Goal: Task Accomplishment & Management: Manage account settings

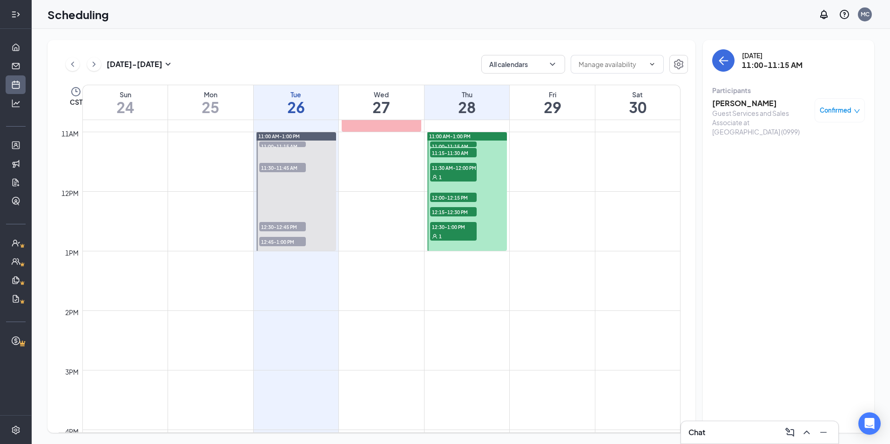
click at [729, 100] on h3 "[PERSON_NAME]" at bounding box center [761, 103] width 98 height 10
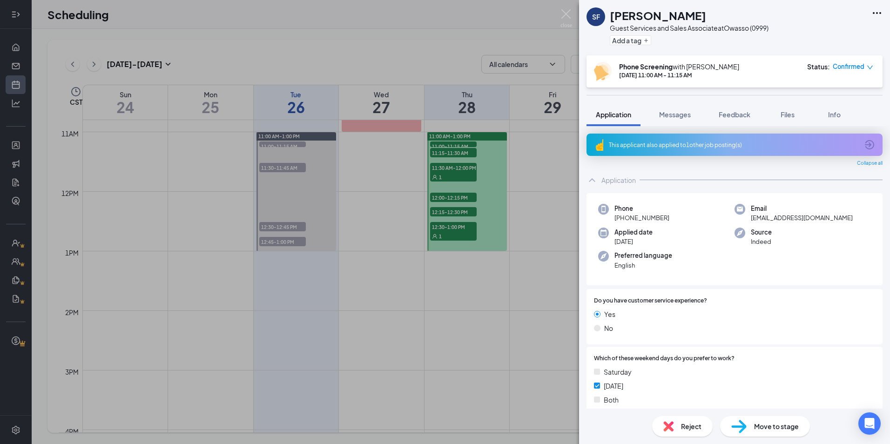
click at [716, 143] on div "This applicant also applied to 1 other job posting(s)" at bounding box center [734, 145] width 250 height 8
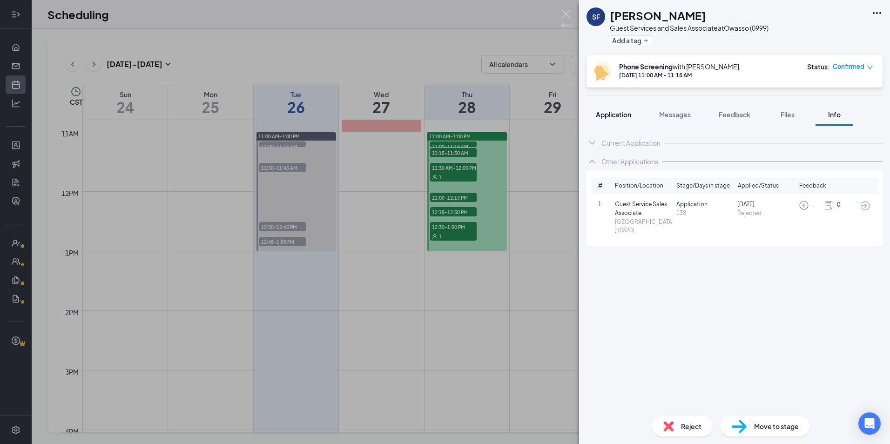
click at [628, 116] on span "Application" at bounding box center [613, 114] width 35 height 8
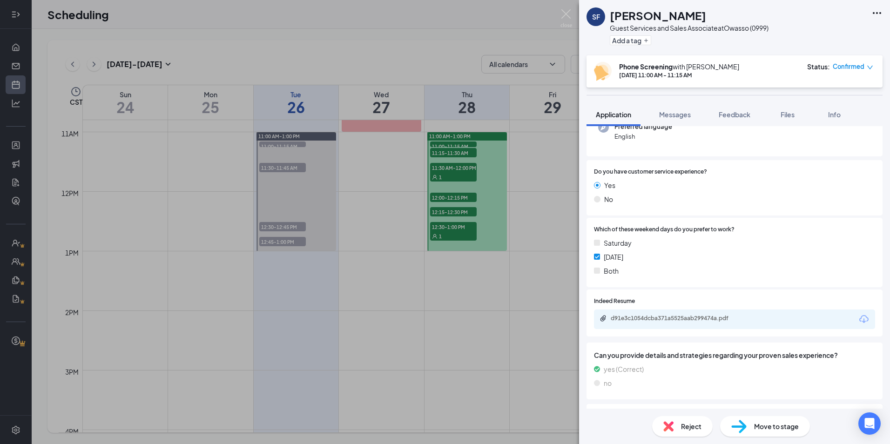
scroll to position [233, 0]
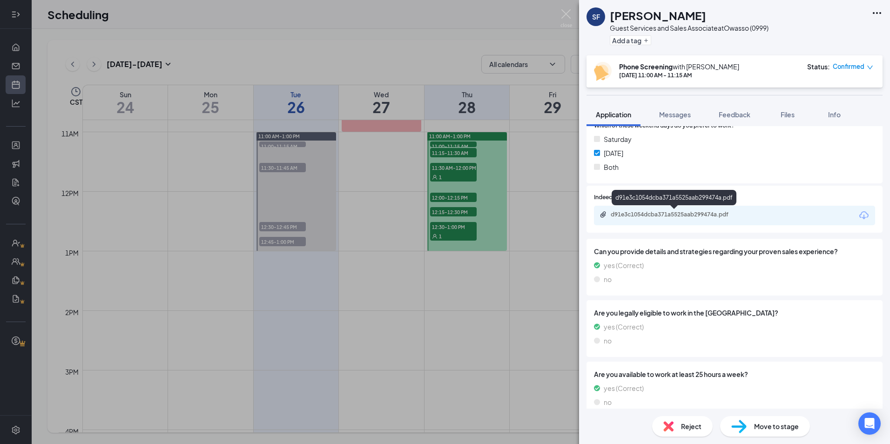
click at [704, 212] on div "d91e3c1054dcba371a5525aab299474a.pdf" at bounding box center [676, 214] width 130 height 7
click at [674, 420] on div "Reject" at bounding box center [682, 426] width 61 height 20
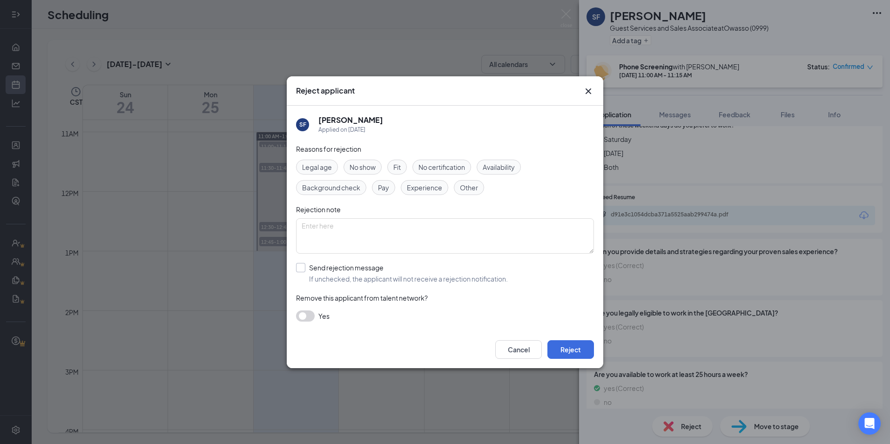
click at [303, 267] on input "Send rejection message If unchecked, the applicant will not receive a rejection…" at bounding box center [402, 273] width 212 height 20
checkbox input "true"
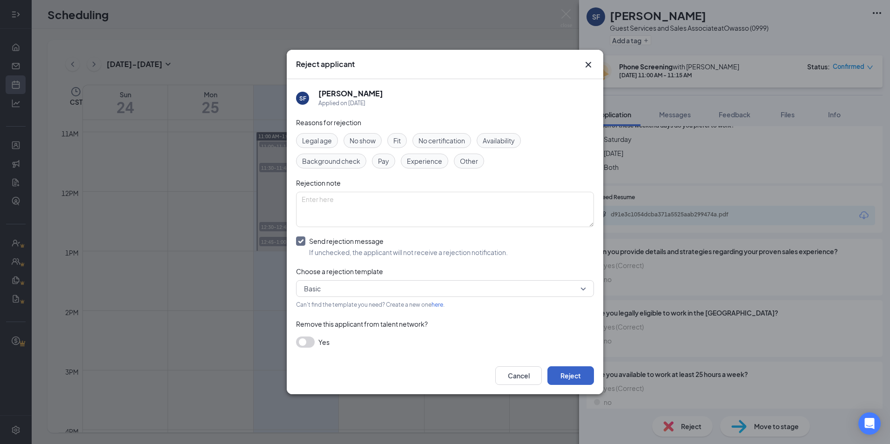
click at [569, 381] on button "Reject" at bounding box center [571, 375] width 47 height 19
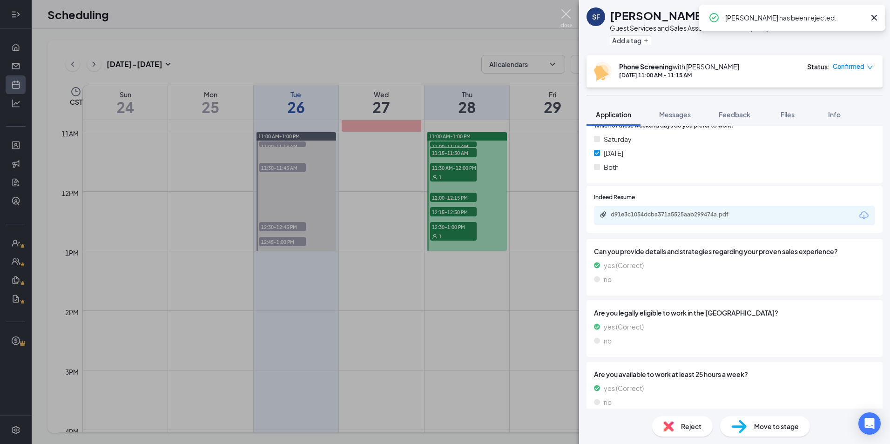
click at [569, 21] on img at bounding box center [567, 18] width 12 height 18
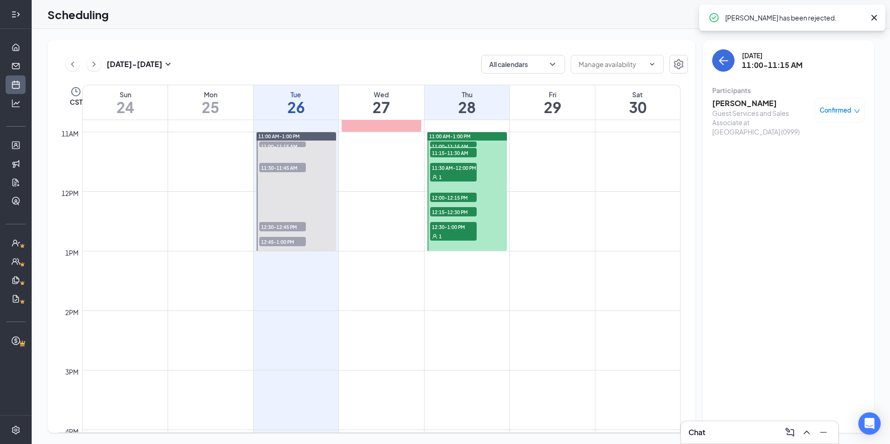
click at [452, 151] on span "11:15-11:30 AM" at bounding box center [453, 152] width 47 height 9
click at [731, 102] on h3 "[PERSON_NAME]" at bounding box center [761, 103] width 98 height 10
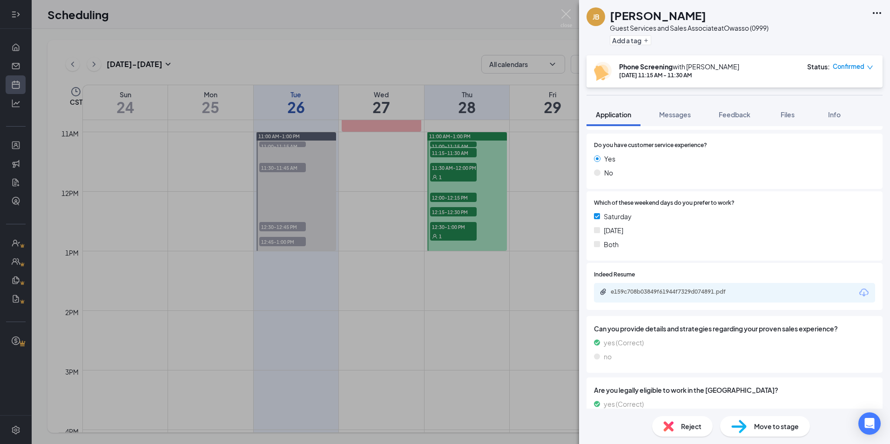
scroll to position [140, 0]
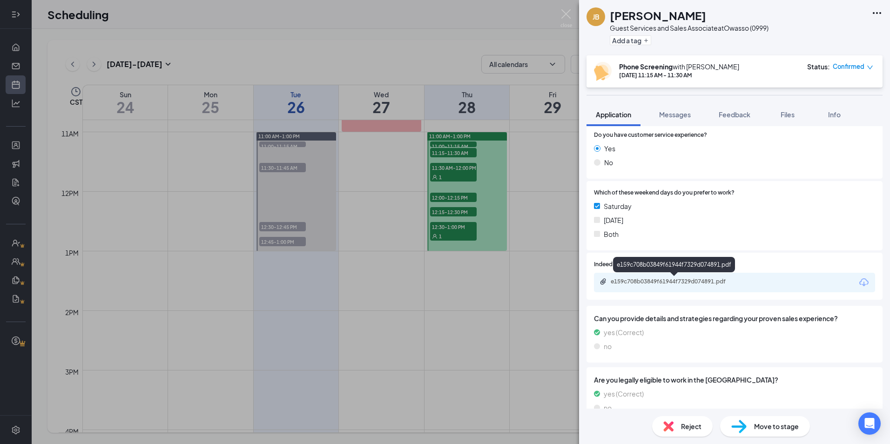
click at [687, 282] on div "e159c708b03849f61944f7329d074891.pdf" at bounding box center [676, 281] width 130 height 7
click at [568, 20] on img at bounding box center [567, 18] width 12 height 18
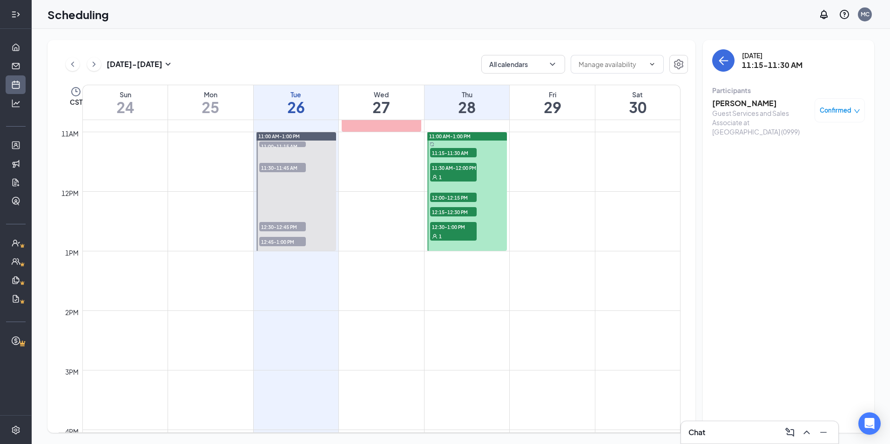
click at [465, 174] on div "1" at bounding box center [453, 176] width 47 height 9
click at [464, 197] on span "12:00-12:15 PM" at bounding box center [453, 197] width 47 height 9
click at [744, 102] on h3 "[PERSON_NAME]" at bounding box center [761, 103] width 98 height 10
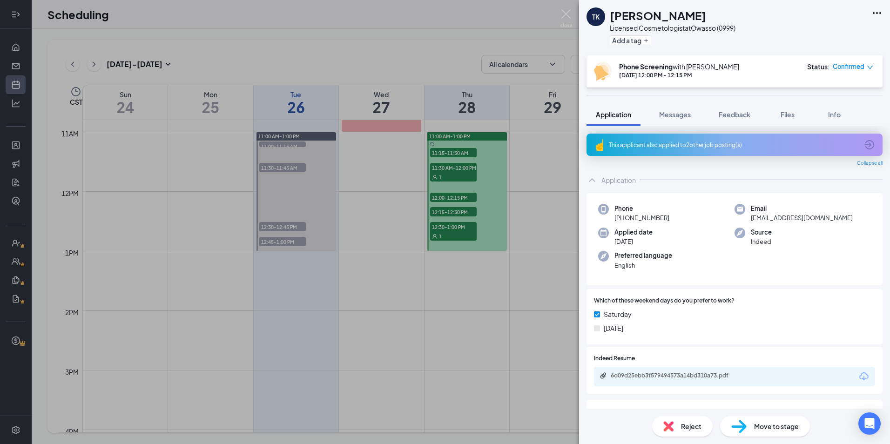
click at [716, 137] on div "This applicant also applied to 2 other job posting(s)" at bounding box center [735, 145] width 296 height 22
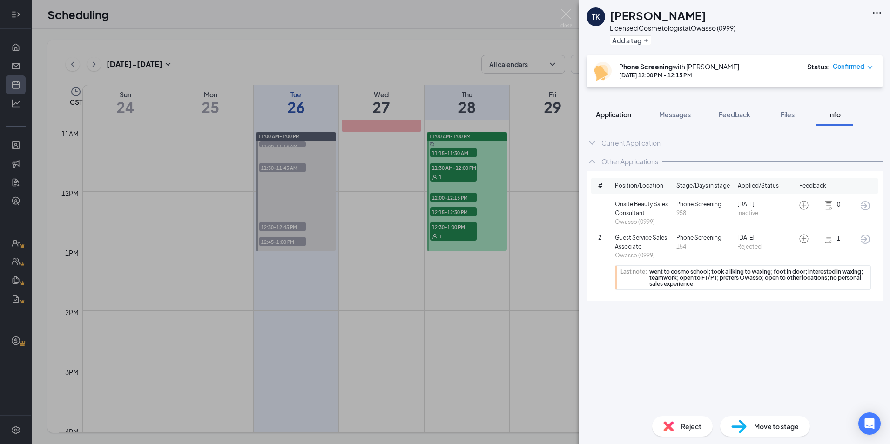
click at [607, 116] on span "Application" at bounding box center [613, 114] width 35 height 8
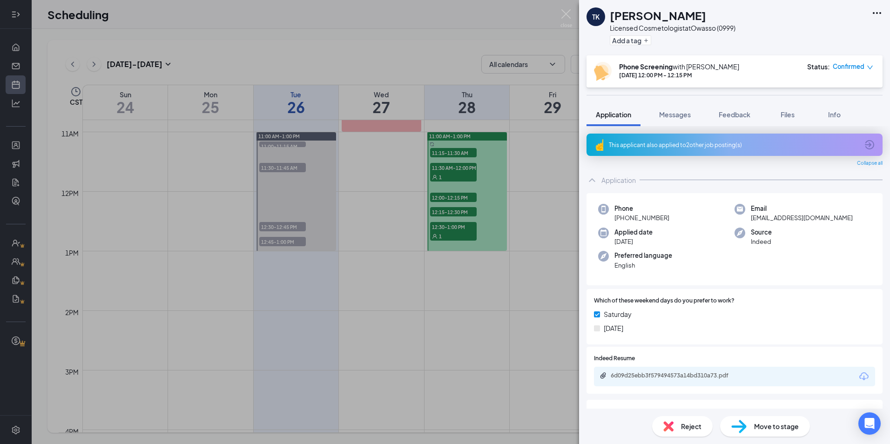
scroll to position [169, 0]
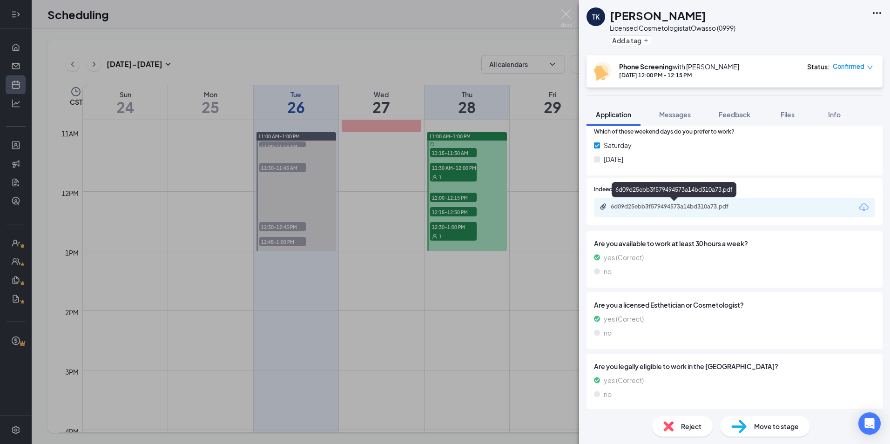
click at [692, 210] on div "6d09d25ebb3f579494573a14bd310a73.pdf" at bounding box center [676, 206] width 130 height 7
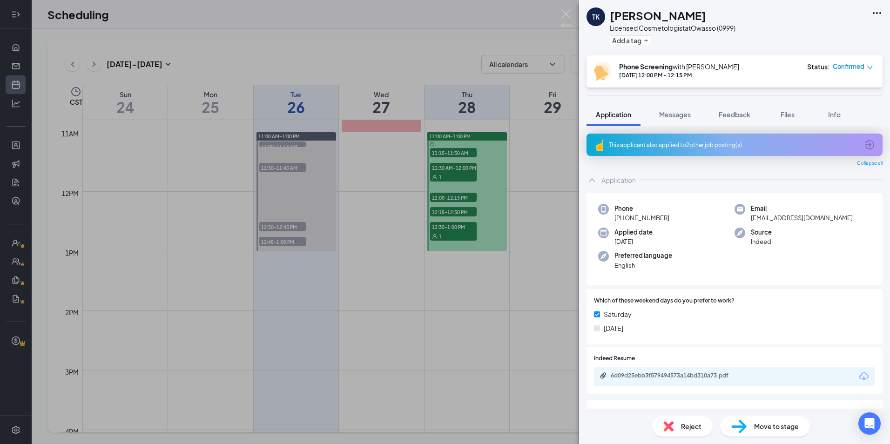
click at [682, 140] on div "This applicant also applied to 2 other job posting(s)" at bounding box center [735, 145] width 296 height 22
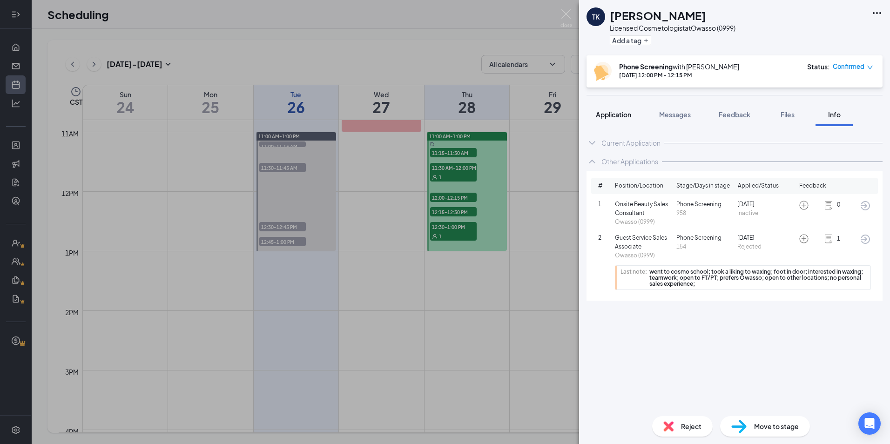
click at [620, 113] on span "Application" at bounding box center [613, 114] width 35 height 8
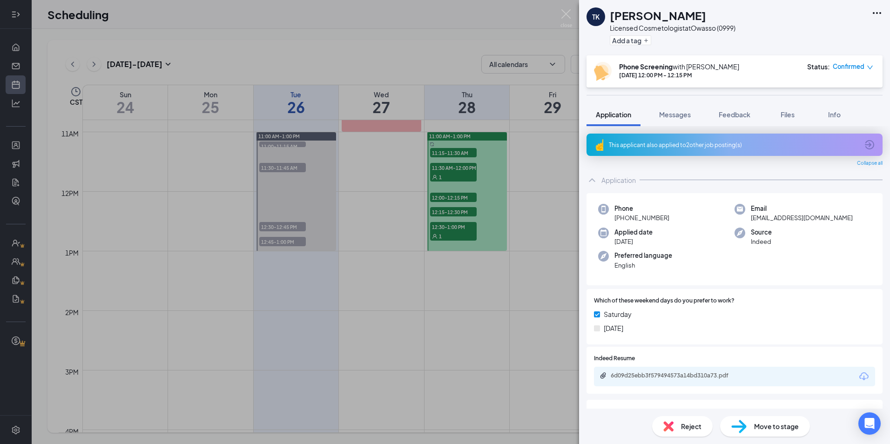
click at [673, 428] on img at bounding box center [669, 426] width 10 height 10
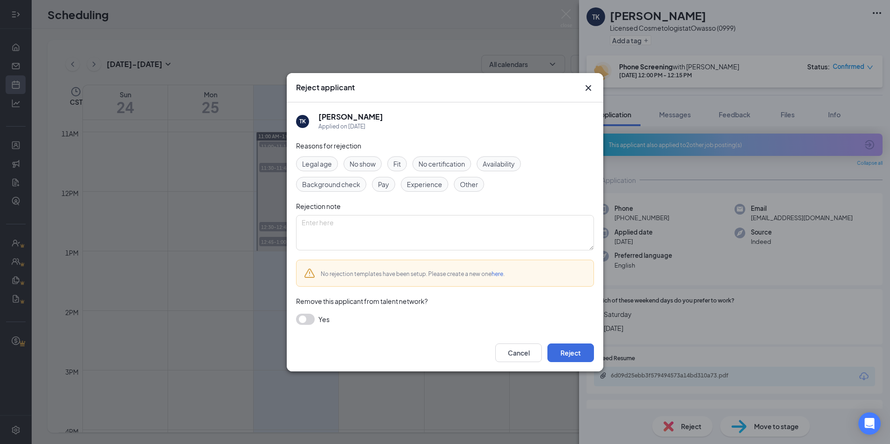
click at [585, 86] on icon "Cross" at bounding box center [588, 87] width 11 height 11
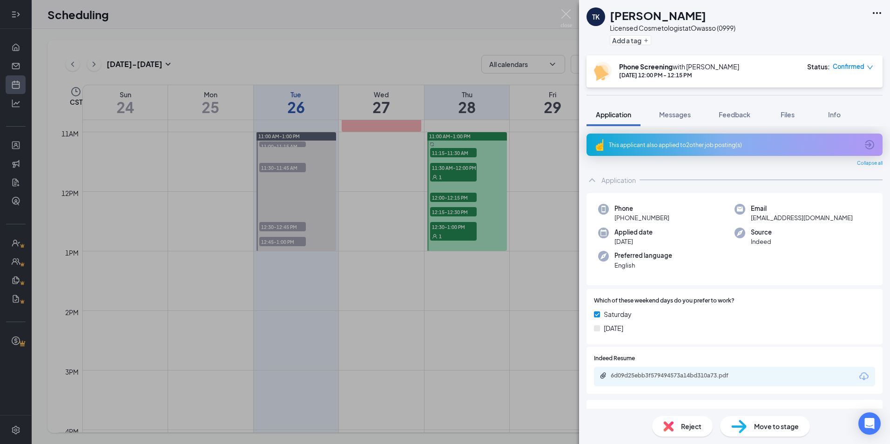
click at [663, 143] on div "This applicant also applied to 2 other job posting(s)" at bounding box center [734, 145] width 250 height 8
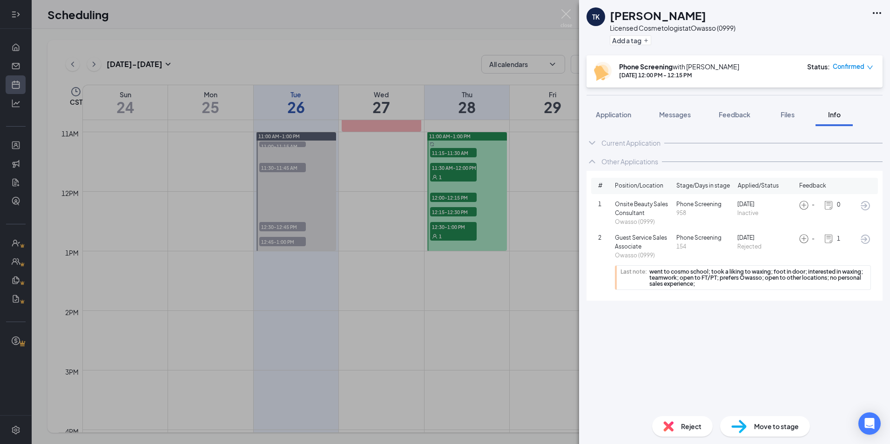
click at [560, 12] on div "[PERSON_NAME] [PERSON_NAME] Licensed Cosmetologist at [GEOGRAPHIC_DATA] (0999) …" at bounding box center [445, 222] width 890 height 444
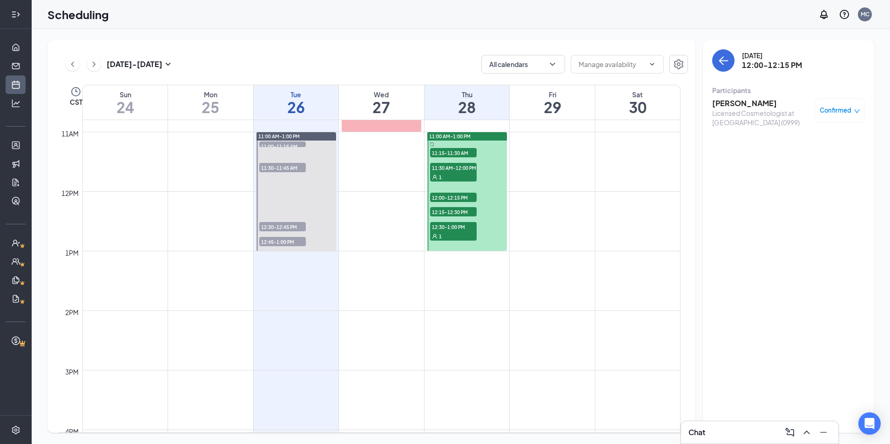
click at [467, 173] on div "1" at bounding box center [453, 176] width 47 height 9
click at [449, 196] on span "12:00-12:15 PM" at bounding box center [453, 197] width 47 height 9
click at [445, 211] on span "12:15-12:30 PM" at bounding box center [453, 211] width 47 height 9
click at [725, 106] on h3 "[PERSON_NAME]" at bounding box center [761, 103] width 98 height 10
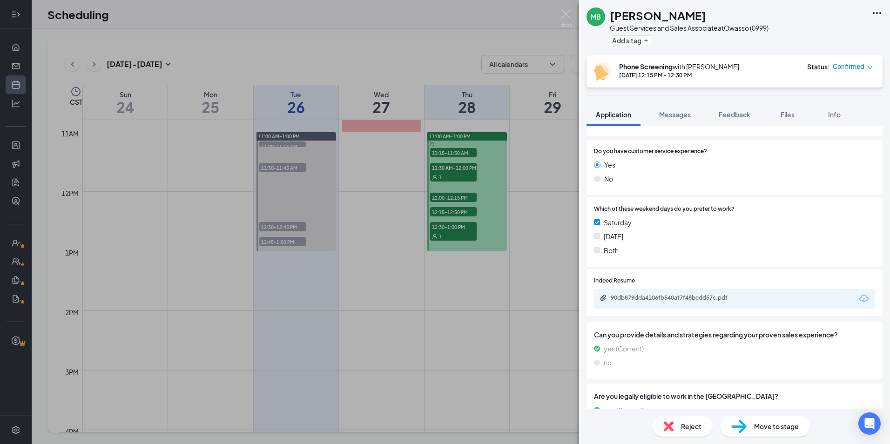
scroll to position [207, 0]
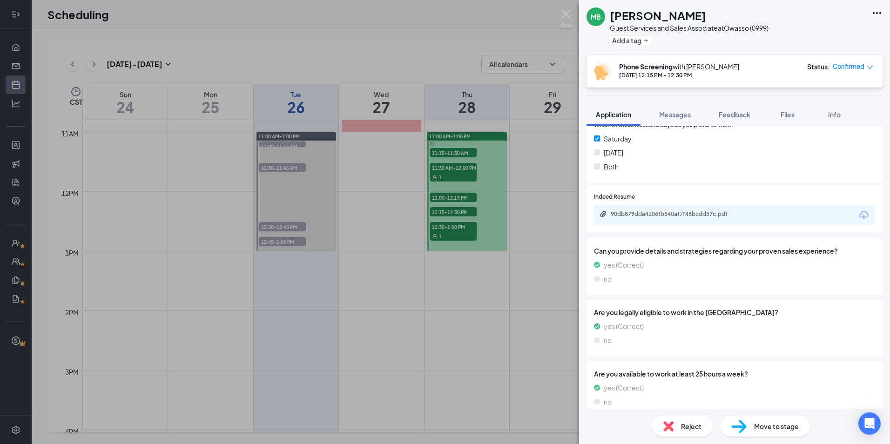
drag, startPoint x: 726, startPoint y: 209, endPoint x: 731, endPoint y: 206, distance: 4.8
click at [728, 208] on div "90db879dda4106fb540af7f48bcdd57c.pdf" at bounding box center [734, 215] width 281 height 20
click at [730, 205] on div "90db879dda4106fb540af7f48bcdd57c.pdf" at bounding box center [734, 215] width 281 height 20
click at [719, 217] on div "90db879dda4106fb540af7f48bcdd57c.pdf" at bounding box center [676, 213] width 130 height 7
click at [469, 196] on div "MB [PERSON_NAME] Guest Services and Sales Associate at [GEOGRAPHIC_DATA] (0999)…" at bounding box center [445, 222] width 890 height 444
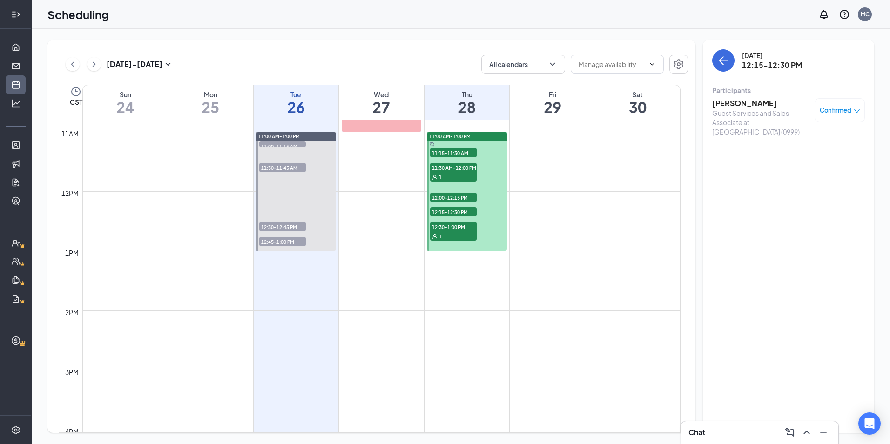
click at [468, 199] on span "12:00-12:15 PM" at bounding box center [453, 197] width 47 height 9
click at [466, 211] on span "12:15-12:30 PM" at bounding box center [453, 211] width 47 height 9
click at [460, 229] on span "12:30-1:00 PM" at bounding box center [453, 226] width 47 height 9
